Goal: Task Accomplishment & Management: Use online tool/utility

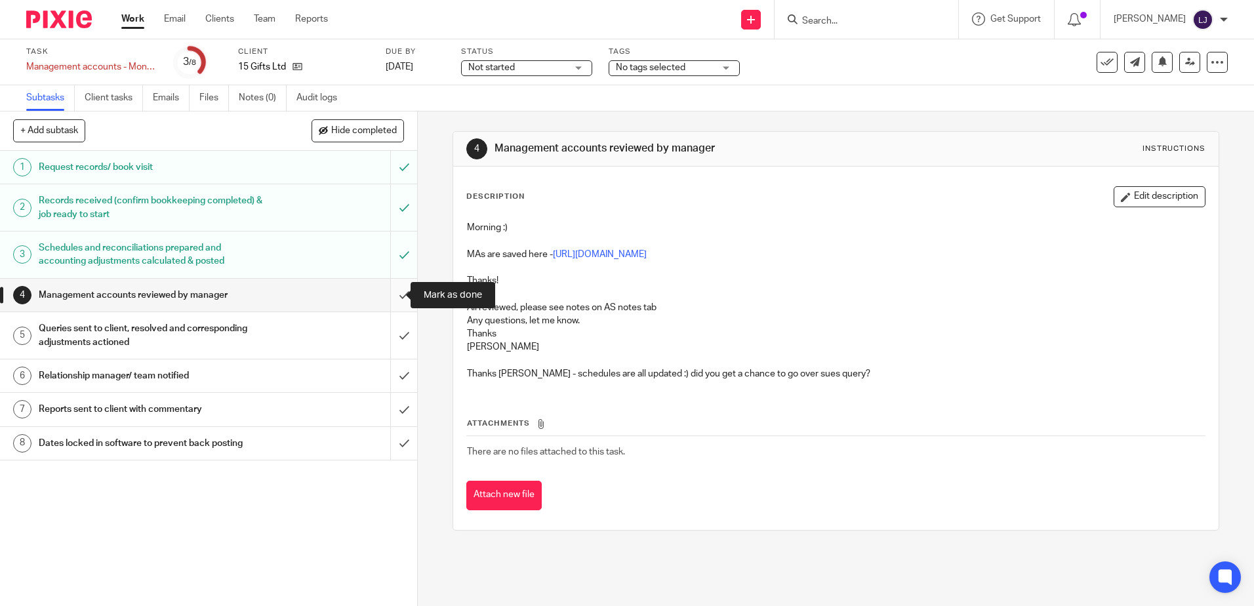
click at [391, 291] on input "submit" at bounding box center [208, 295] width 417 height 33
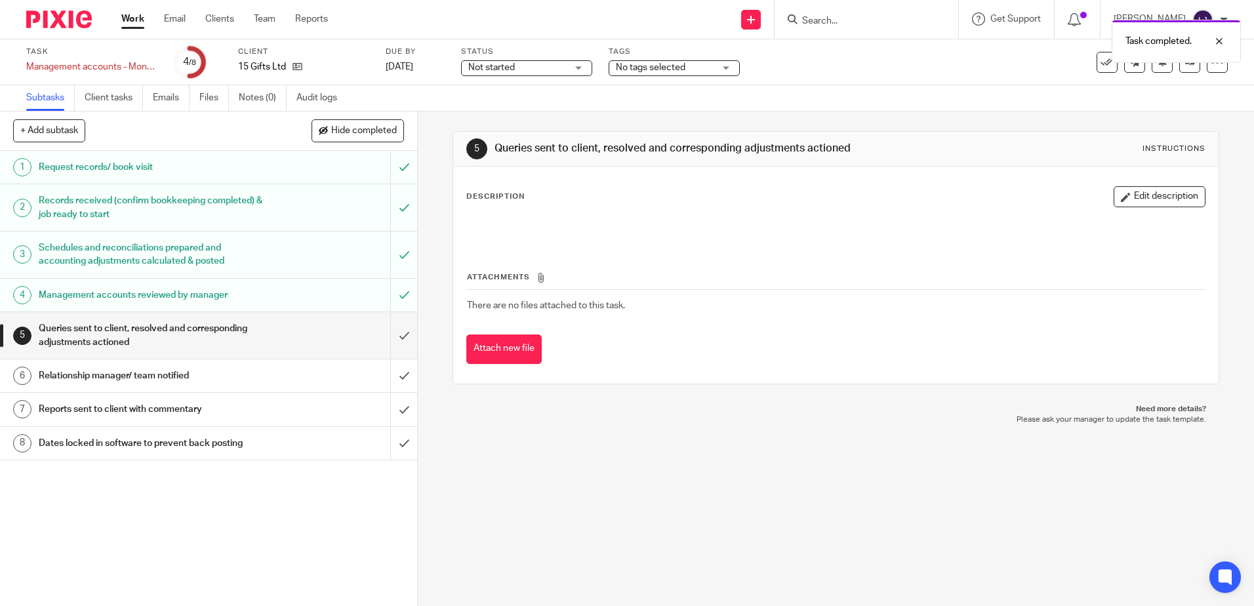
click at [139, 20] on link "Work" at bounding box center [132, 18] width 23 height 13
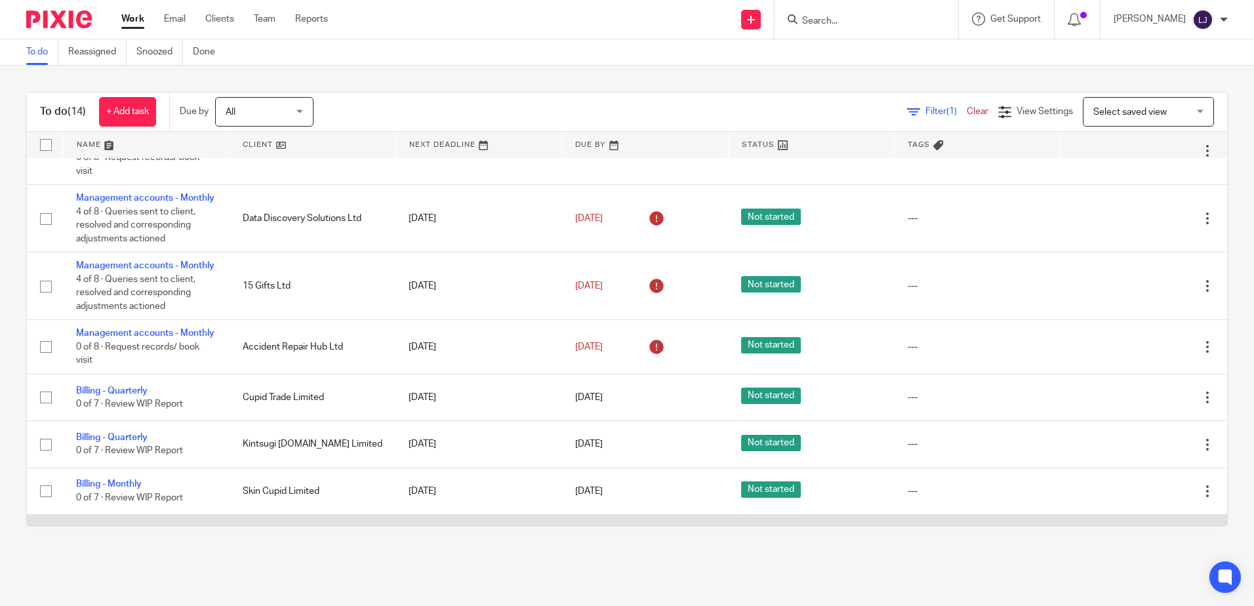
scroll to position [196, 0]
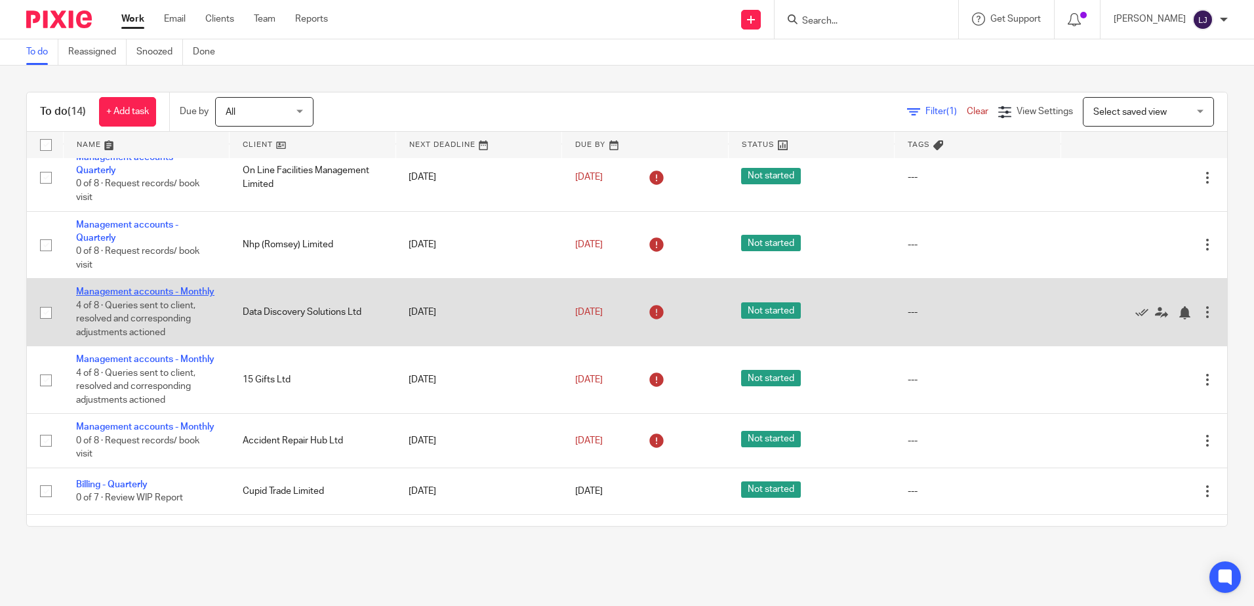
click at [115, 291] on link "Management accounts - Monthly" at bounding box center [145, 291] width 138 height 9
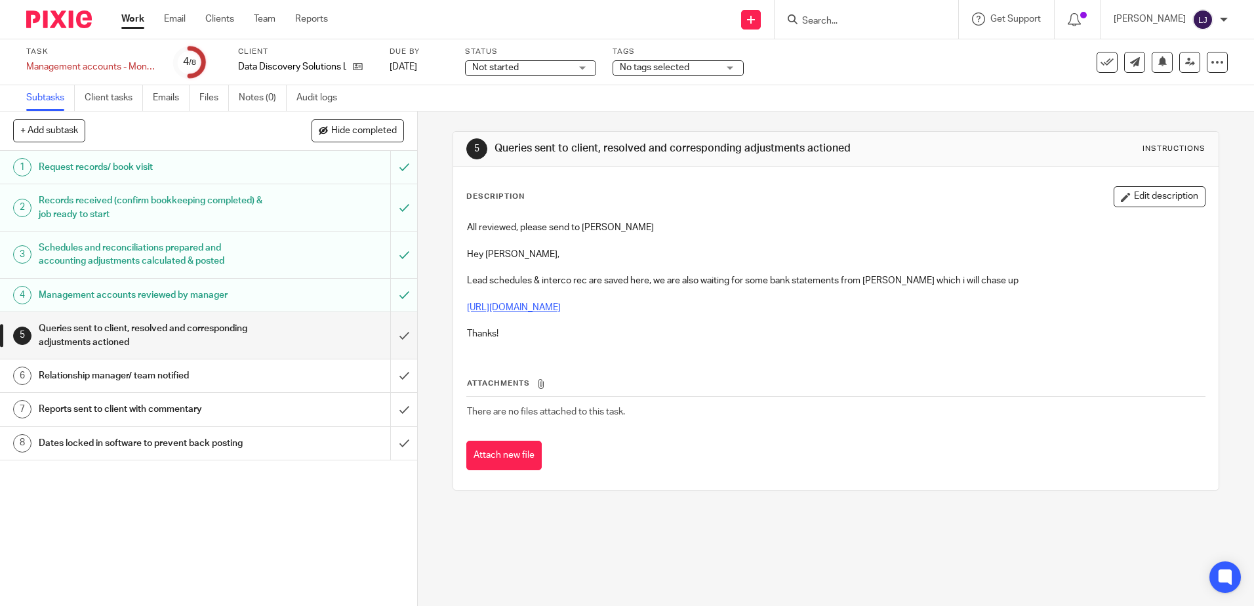
click at [561, 310] on link "https://cloudimanage.com/work/link/f/LLP!11316451" at bounding box center [514, 307] width 94 height 9
